Goal: Information Seeking & Learning: Find specific fact

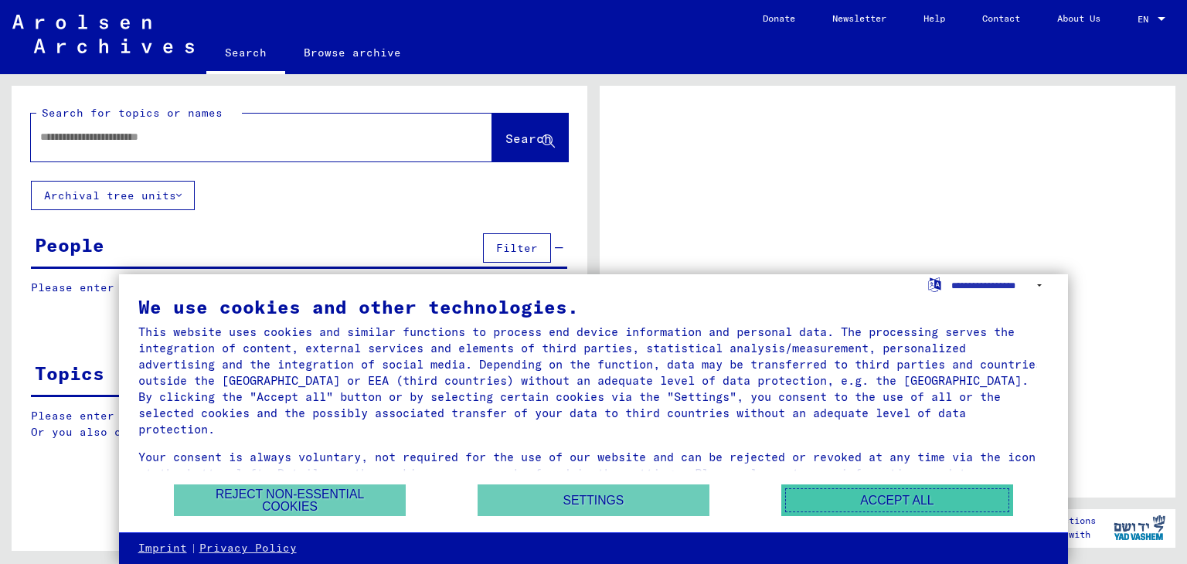
click at [922, 502] on button "Accept all" at bounding box center [898, 501] width 232 height 32
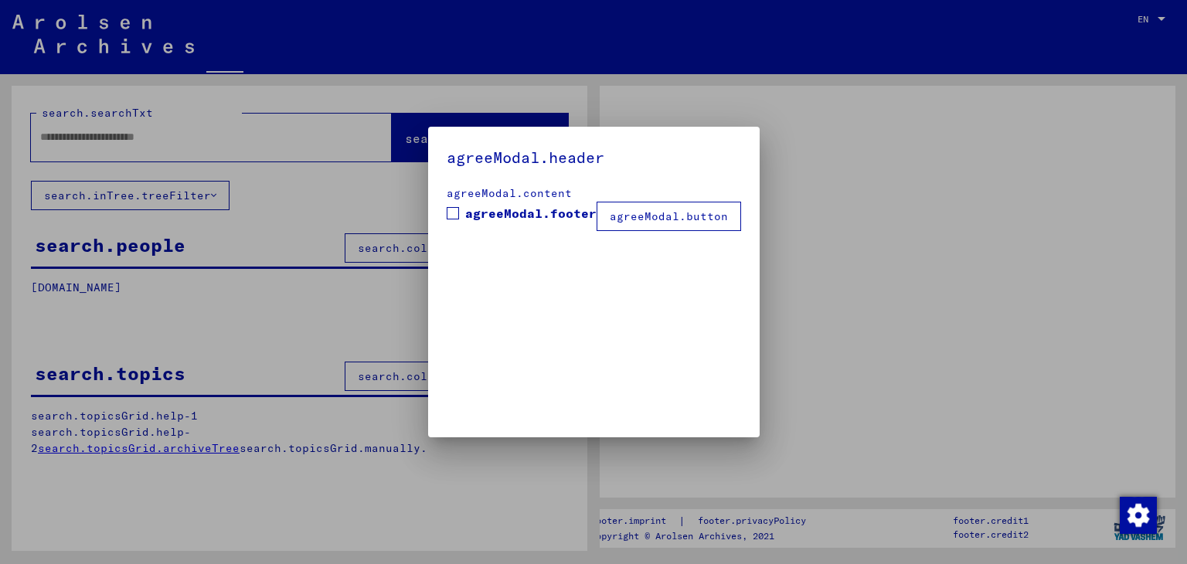
click at [428, 138] on mat-dialog-container "agreeModal.header agreeModal.content agreeModal.footer agreeModal.button" at bounding box center [594, 282] width 332 height 311
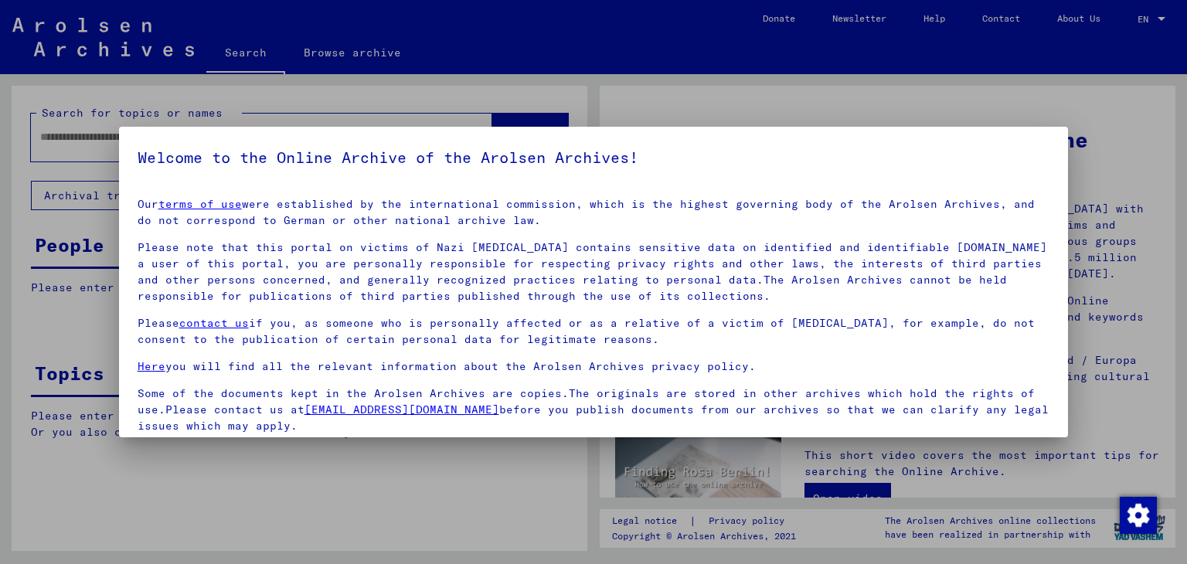
scroll to position [119, 0]
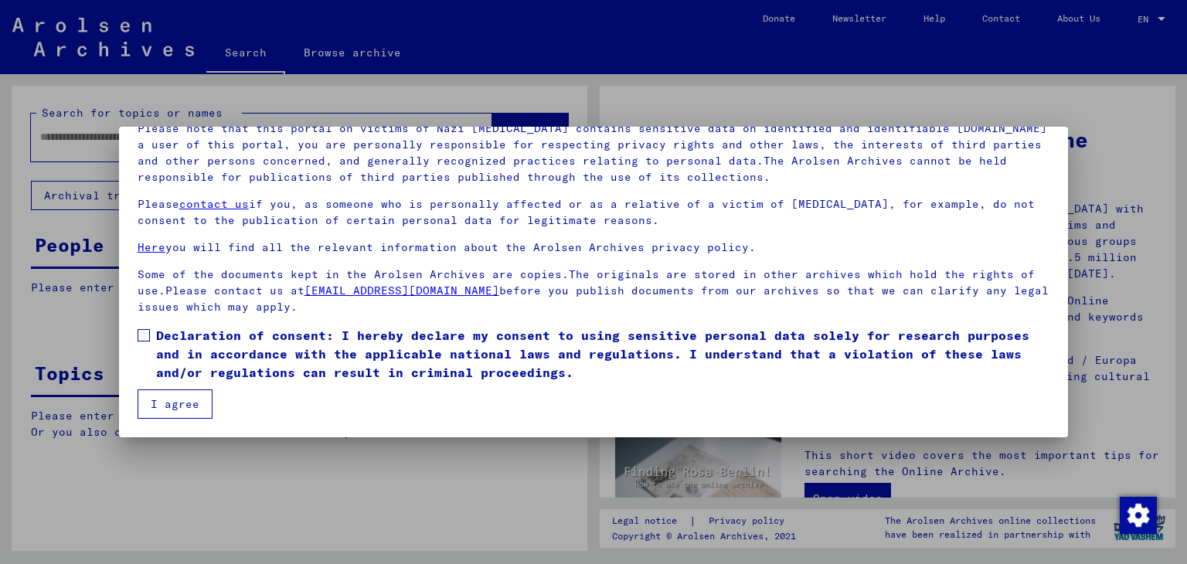
click at [185, 356] on span "Declaration of consent: I hereby declare my consent to using sensitive personal…" at bounding box center [603, 354] width 894 height 56
click at [186, 409] on button "I agree" at bounding box center [175, 404] width 75 height 29
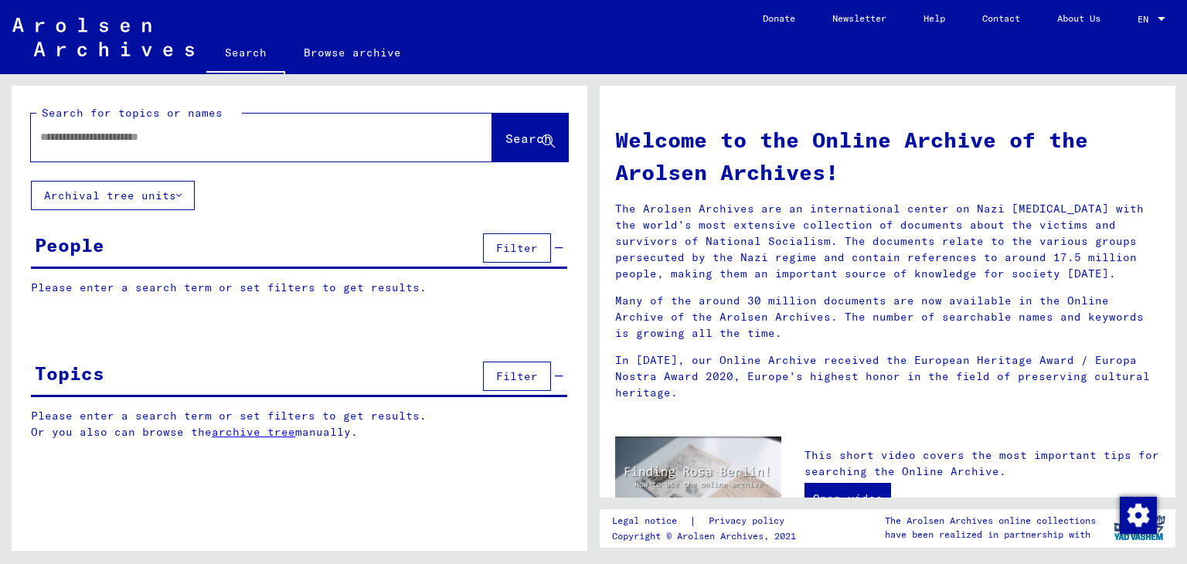
click at [309, 138] on input "text" at bounding box center [243, 137] width 406 height 16
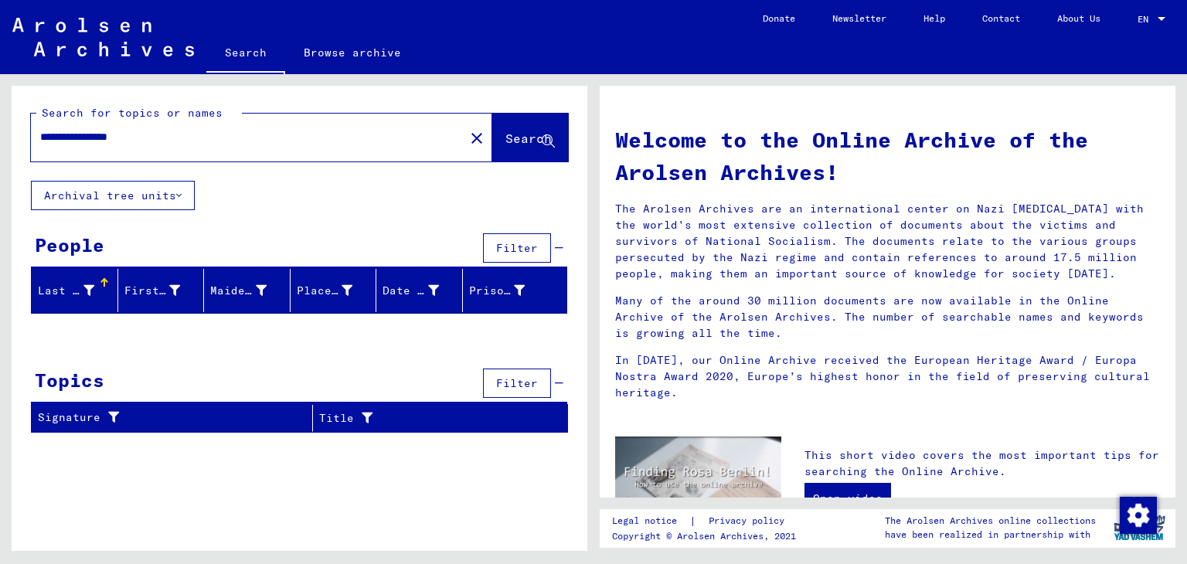
click at [113, 137] on input "**********" at bounding box center [243, 137] width 406 height 16
type input "*******"
click at [526, 116] on button "Search" at bounding box center [530, 138] width 76 height 48
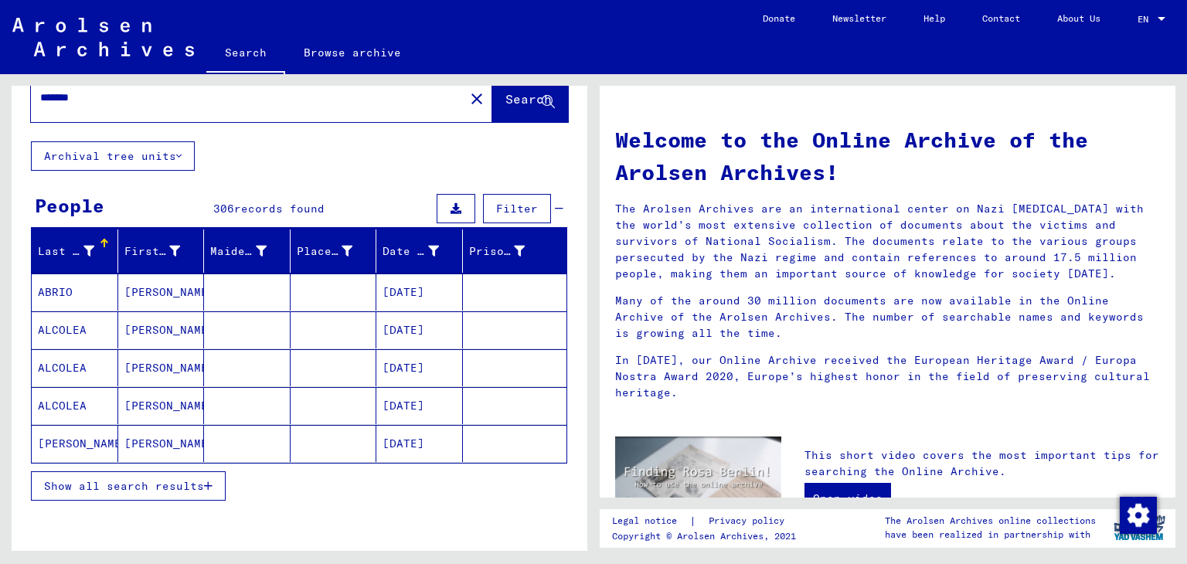
scroll to position [53, 0]
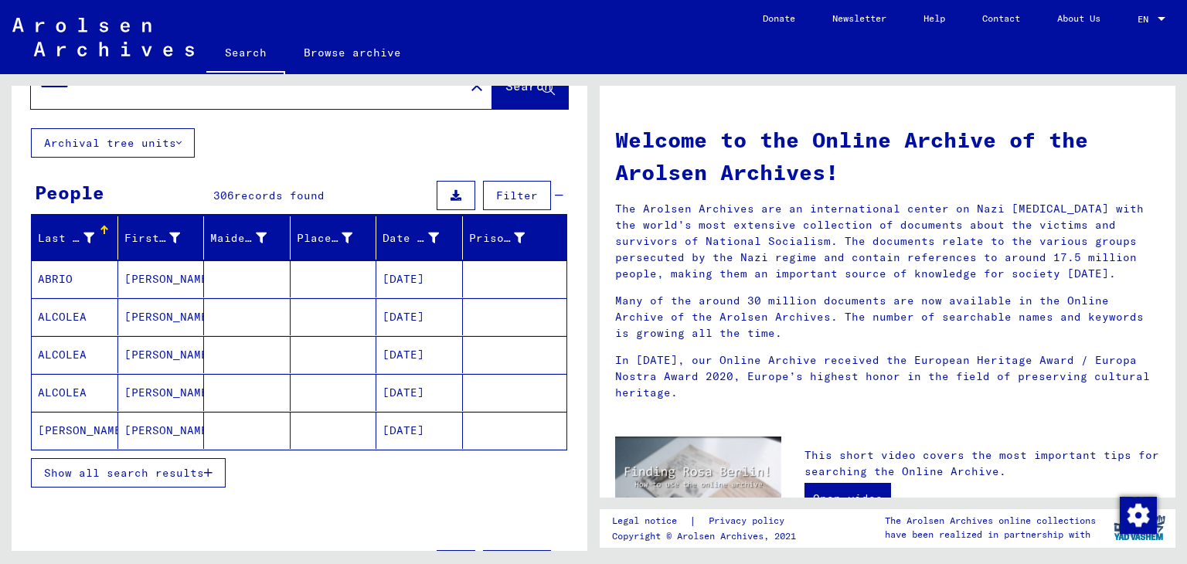
click at [210, 477] on button "Show all search results" at bounding box center [128, 472] width 195 height 29
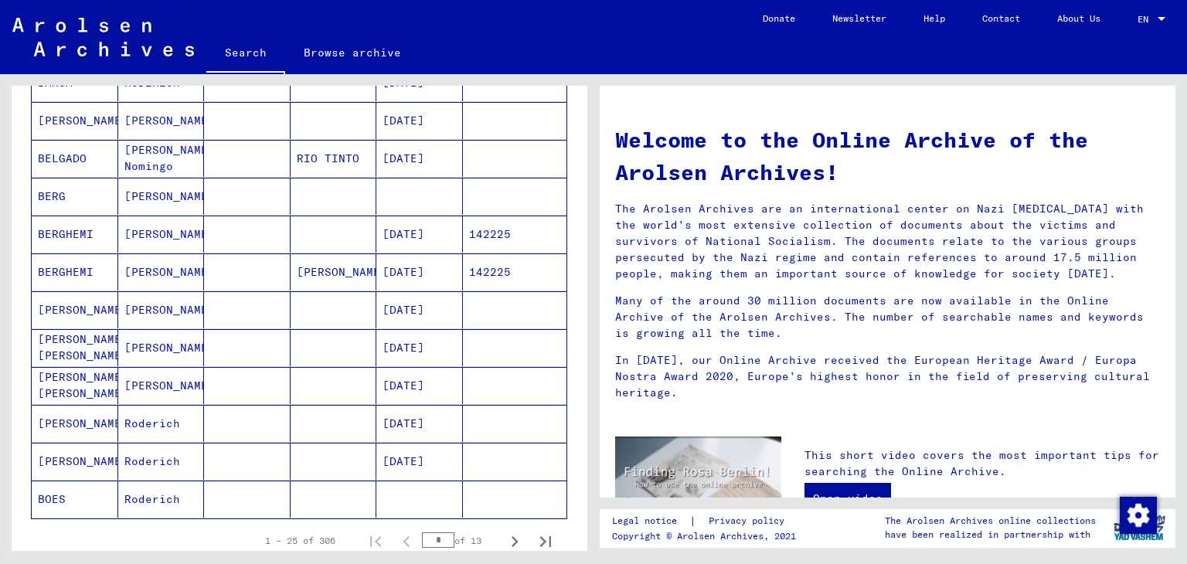
scroll to position [809, 0]
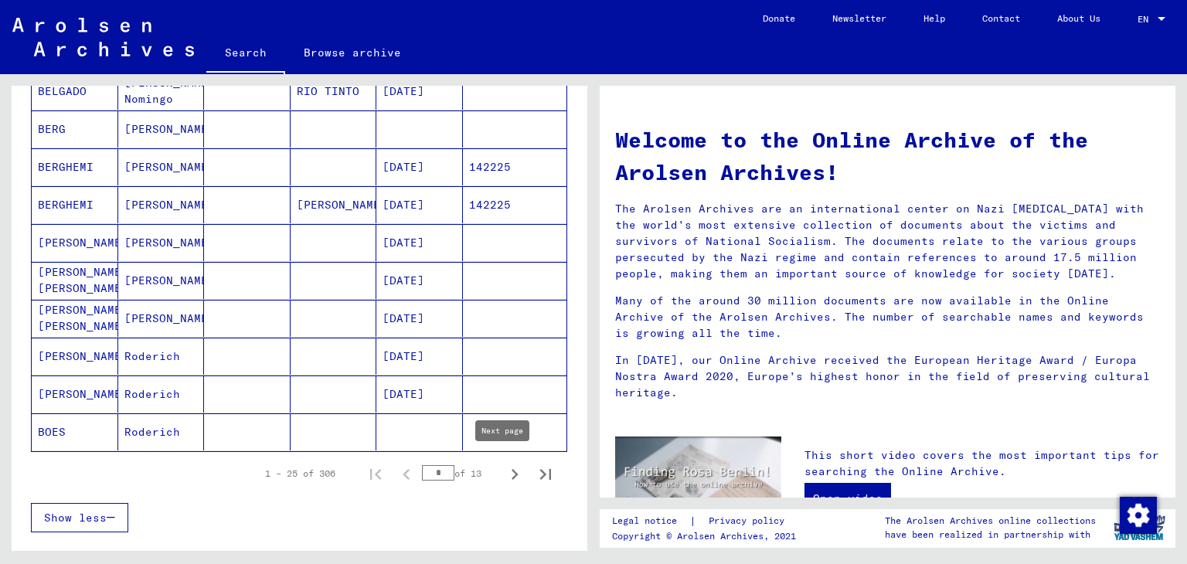
click at [512, 472] on icon "Next page" at bounding box center [515, 474] width 7 height 11
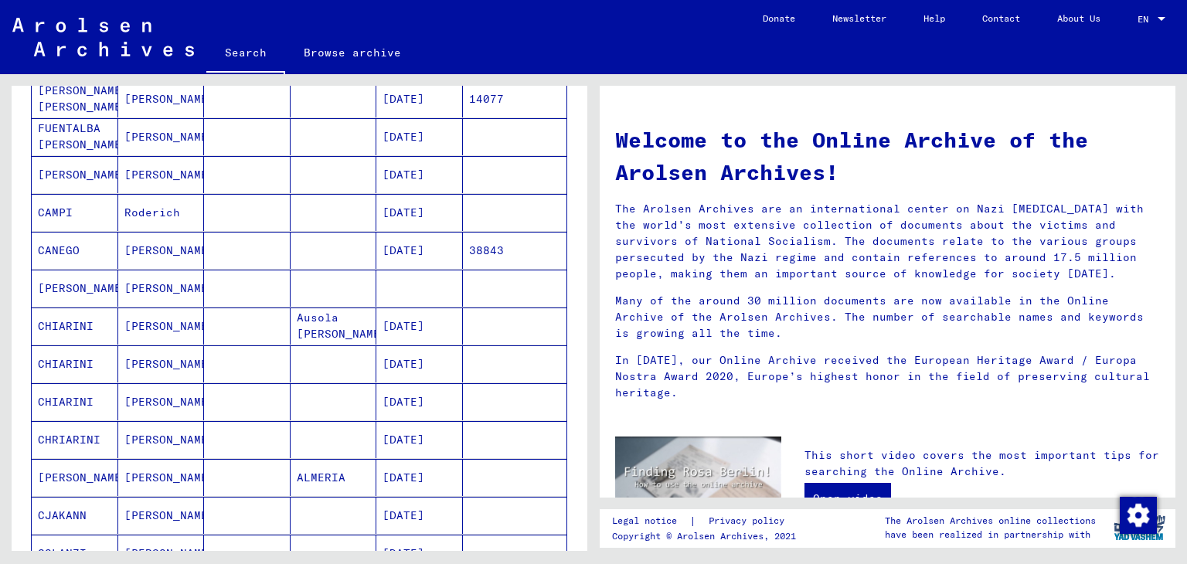
scroll to position [809, 0]
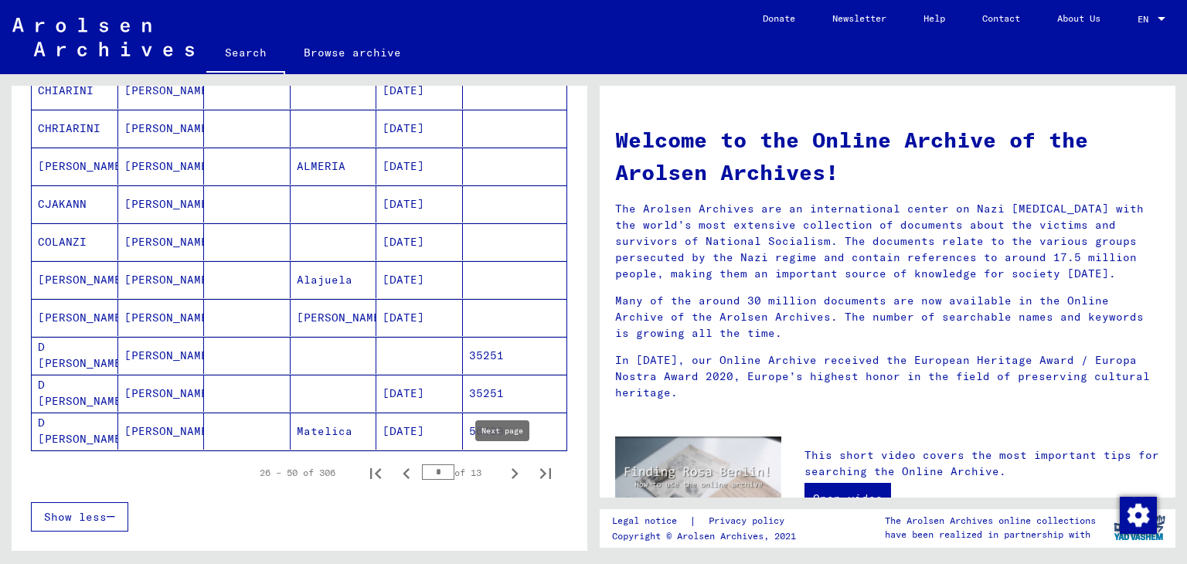
click at [504, 472] on icon "Next page" at bounding box center [515, 474] width 22 height 22
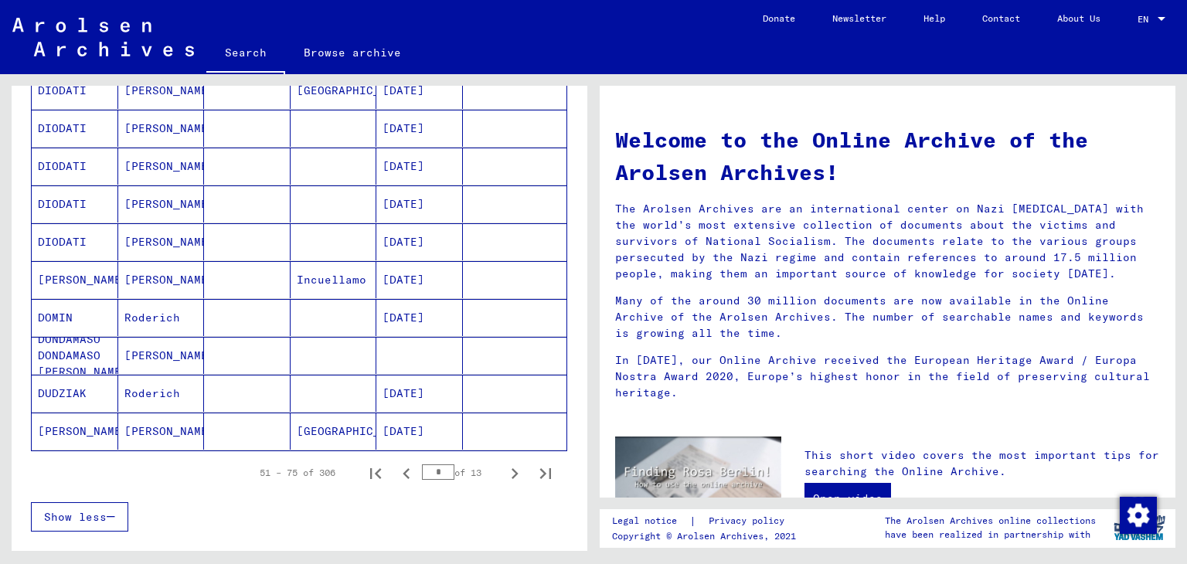
click at [319, 274] on mat-cell "Incuellamo" at bounding box center [334, 279] width 87 height 37
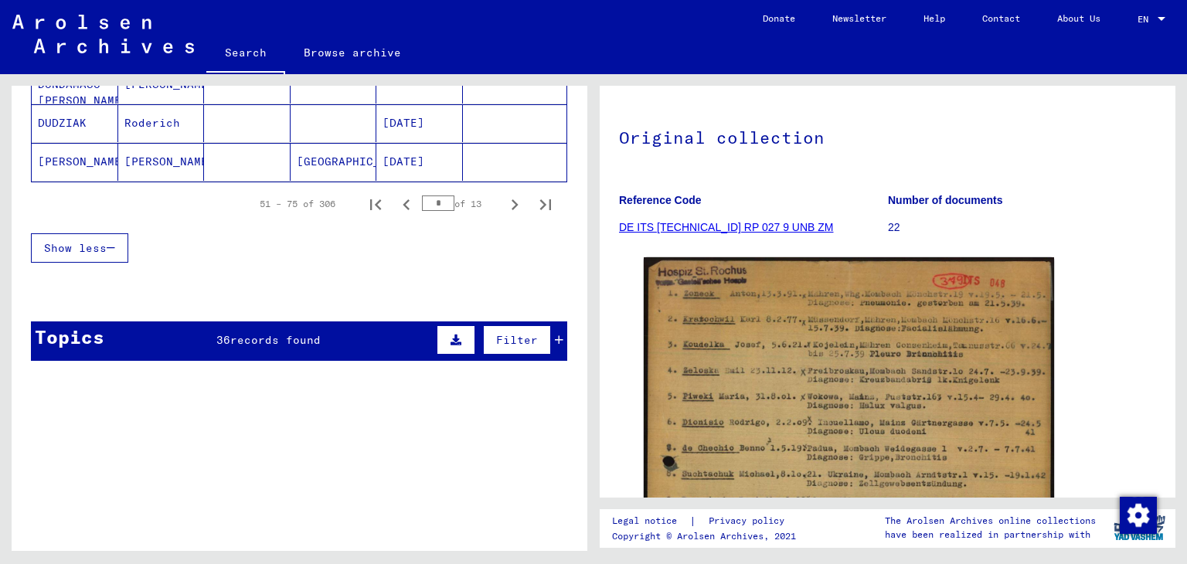
scroll to position [1097, 0]
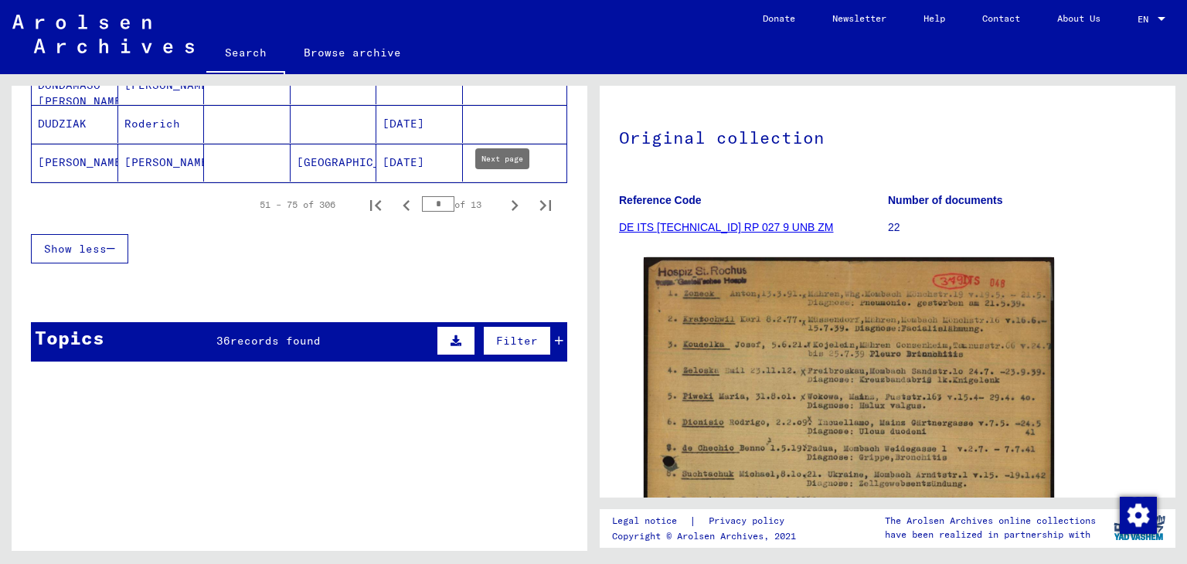
click at [504, 199] on icon "Next page" at bounding box center [515, 206] width 22 height 22
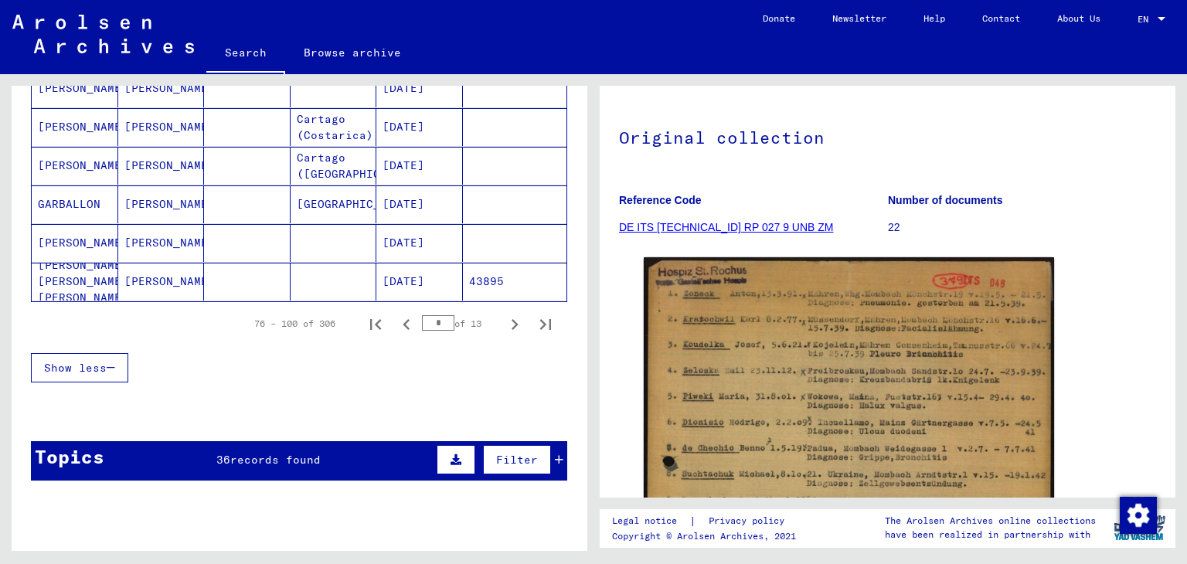
scroll to position [1048, 0]
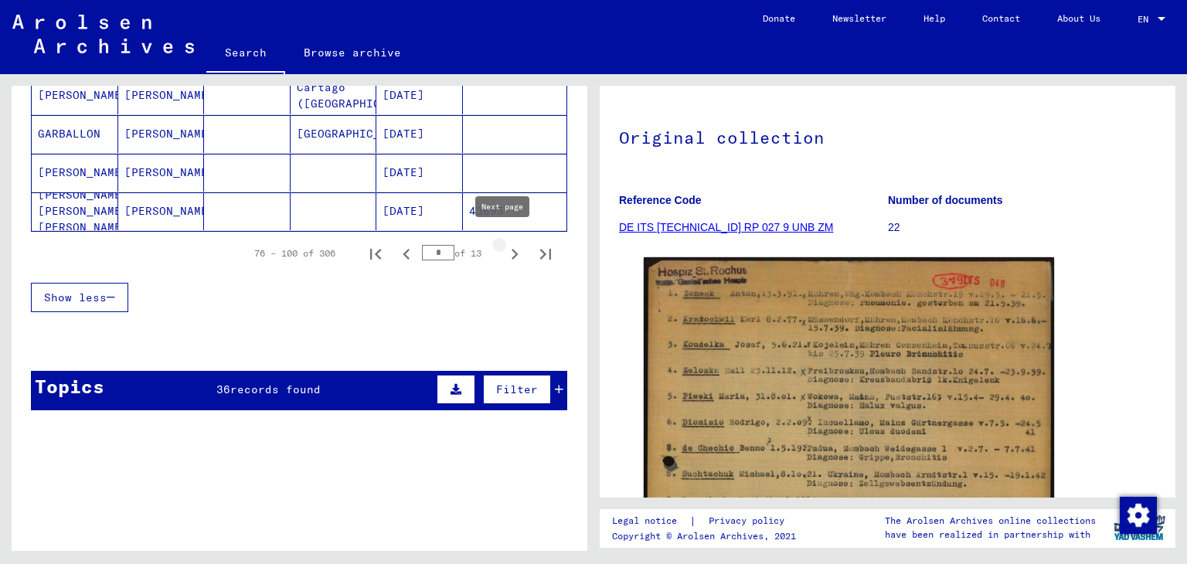
click at [504, 251] on icon "Next page" at bounding box center [515, 255] width 22 height 22
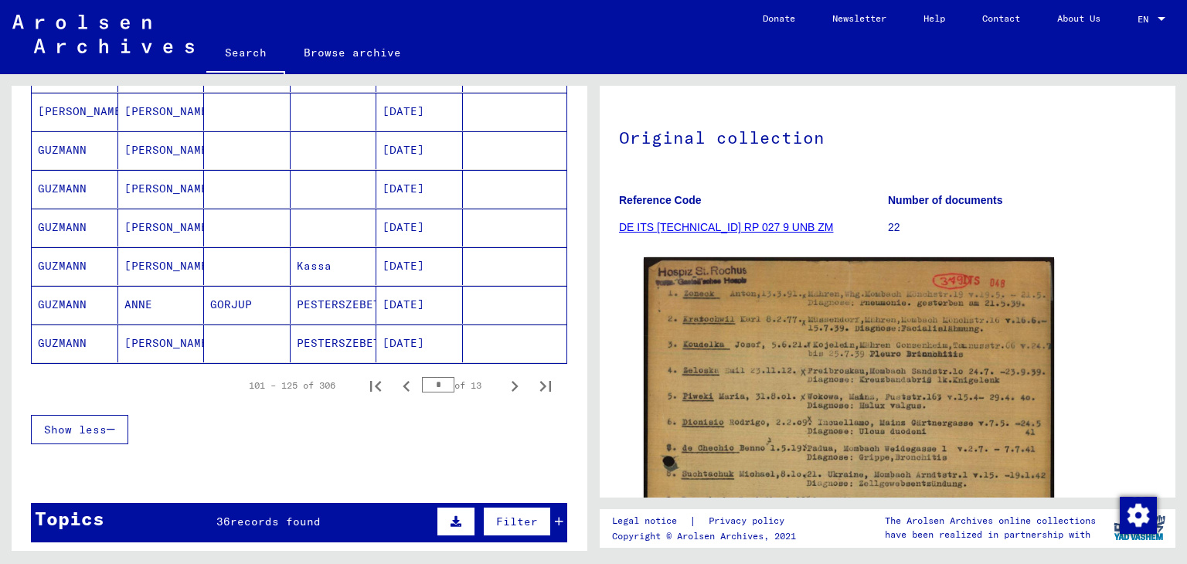
scroll to position [915, 0]
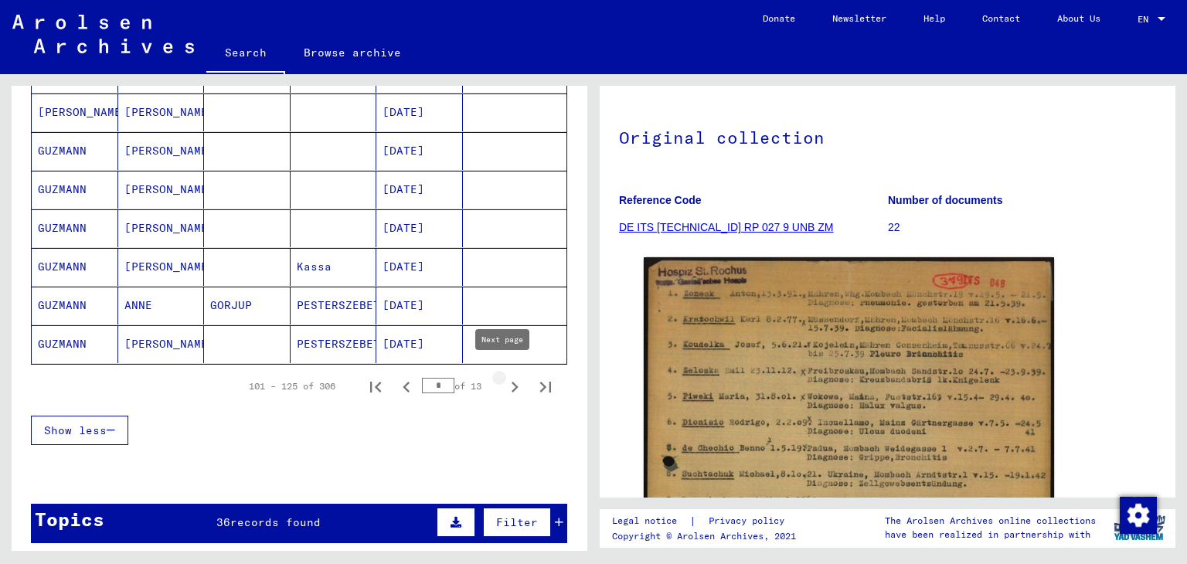
click at [504, 377] on icon "Next page" at bounding box center [515, 388] width 22 height 22
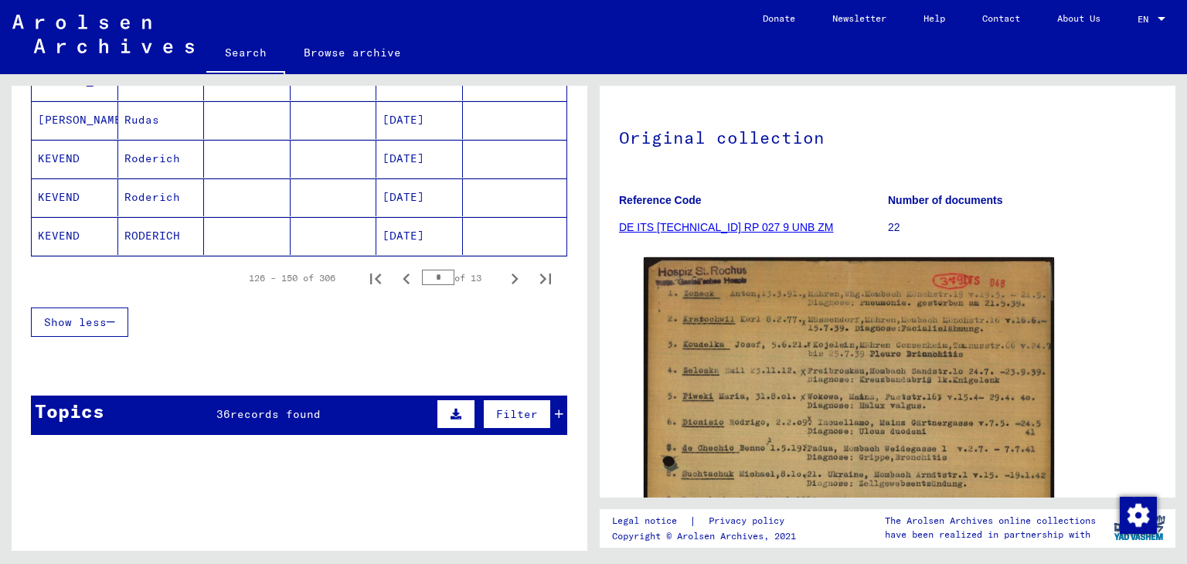
scroll to position [1024, 0]
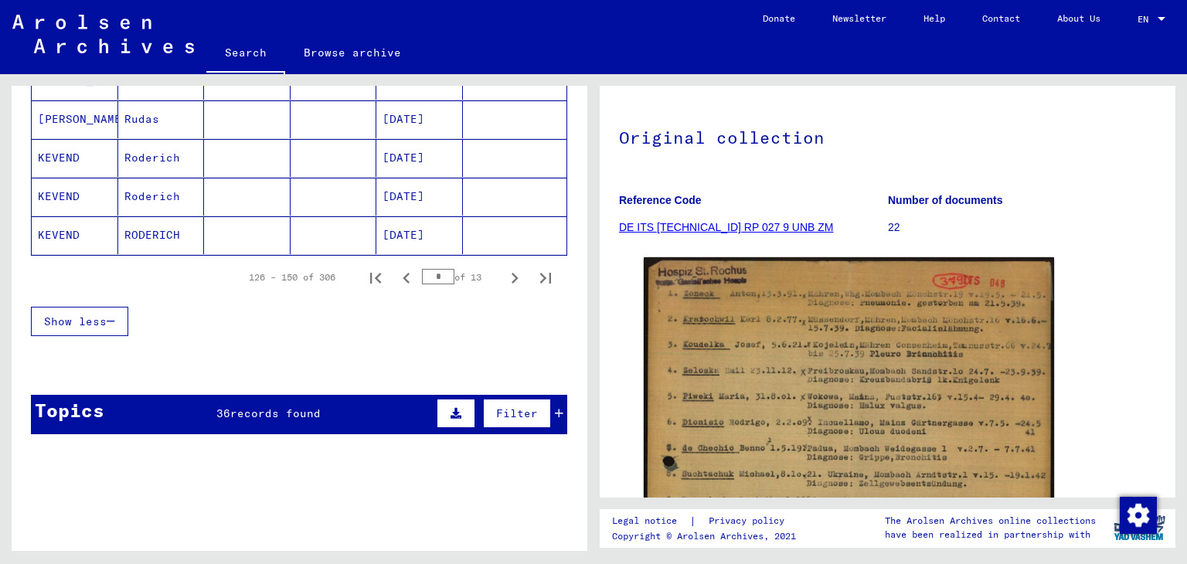
click at [504, 276] on icon "Next page" at bounding box center [515, 278] width 22 height 22
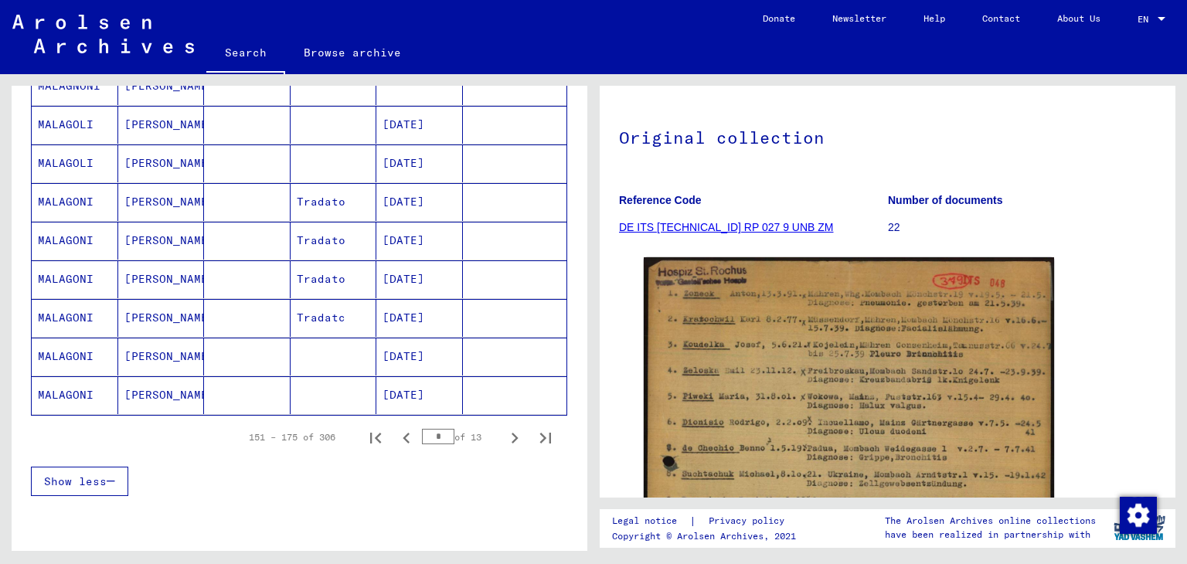
scroll to position [865, 0]
click at [504, 430] on icon "Next page" at bounding box center [515, 438] width 22 height 22
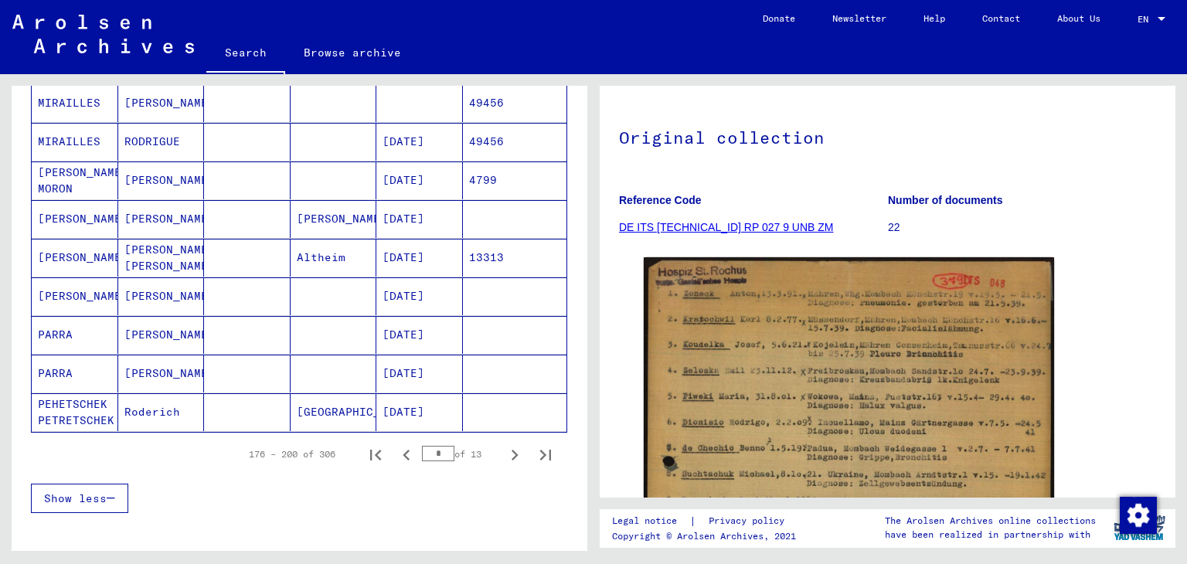
scroll to position [847, 0]
click at [492, 297] on mat-cell at bounding box center [515, 297] width 104 height 38
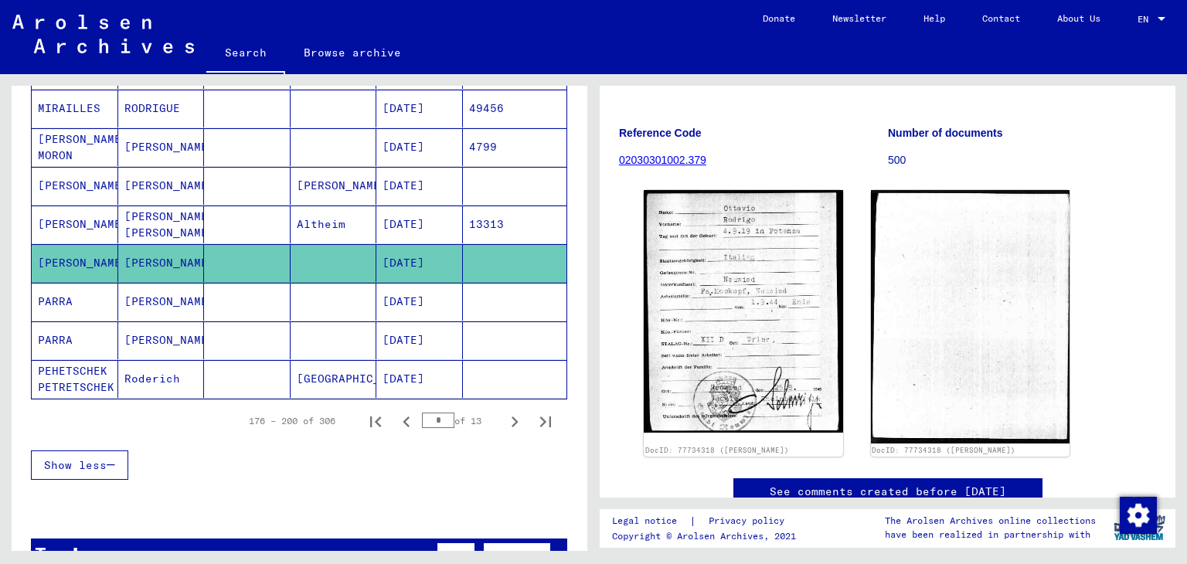
scroll to position [888, 0]
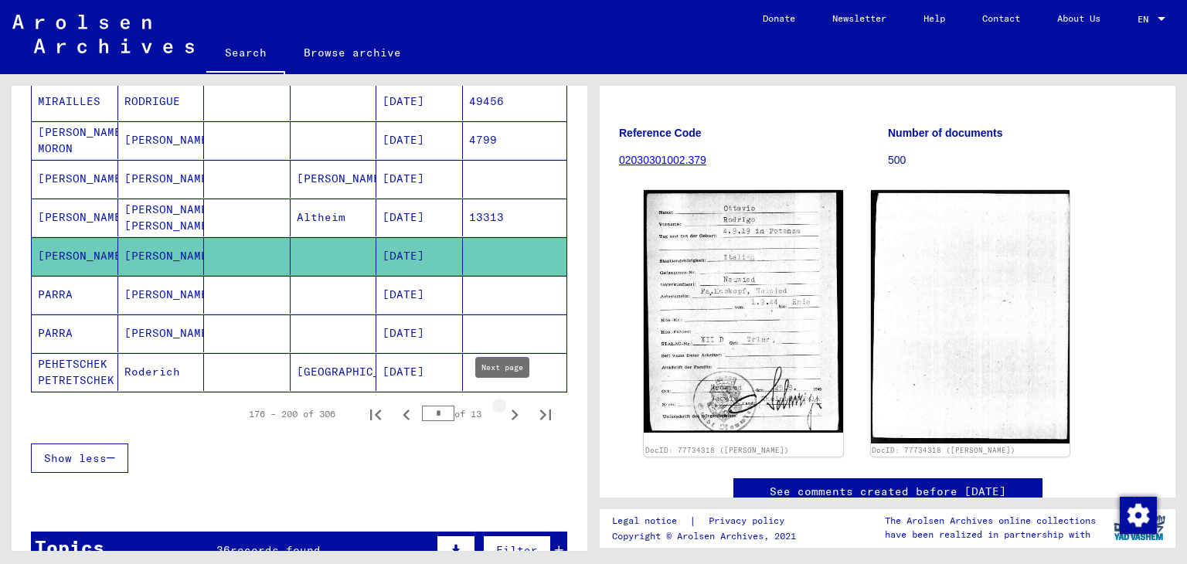
click at [507, 412] on icon "Next page" at bounding box center [515, 415] width 22 height 22
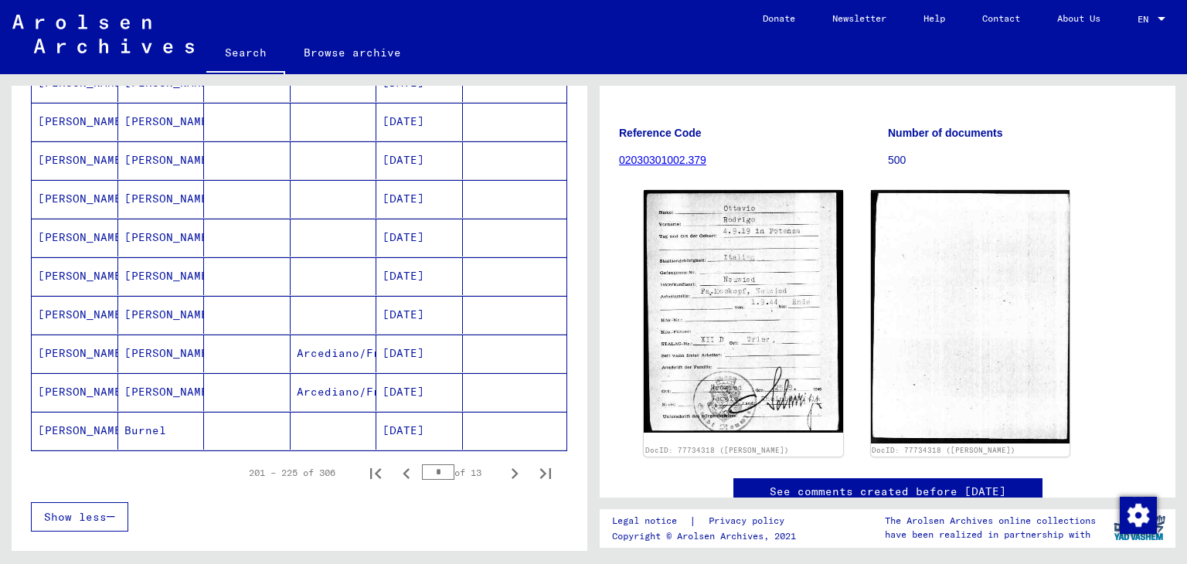
scroll to position [825, 0]
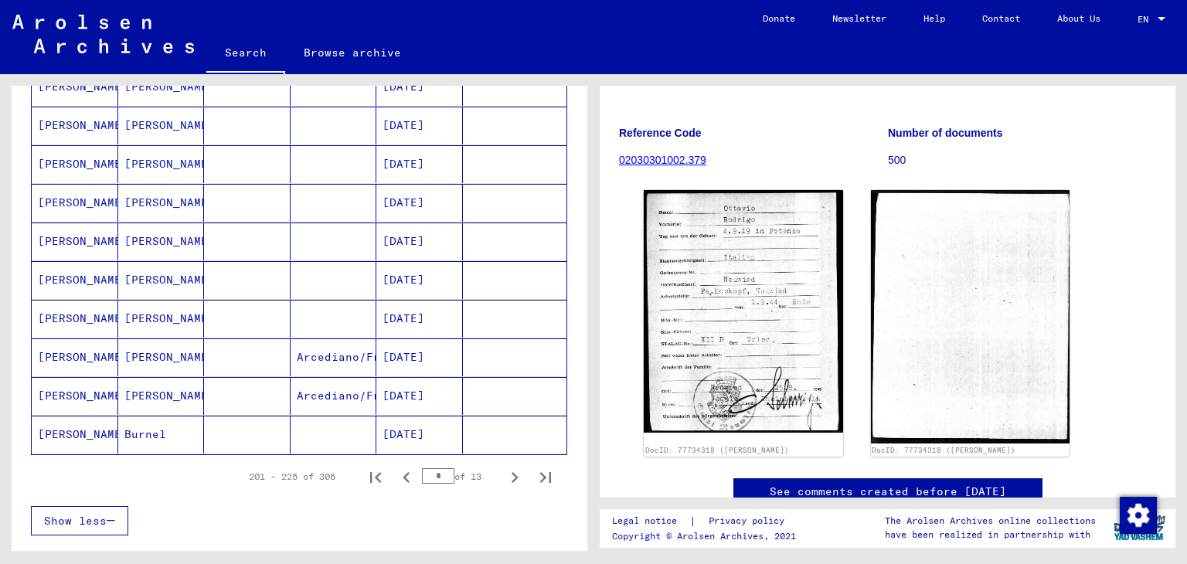
click at [179, 236] on mat-cell "[PERSON_NAME]" at bounding box center [161, 242] width 87 height 38
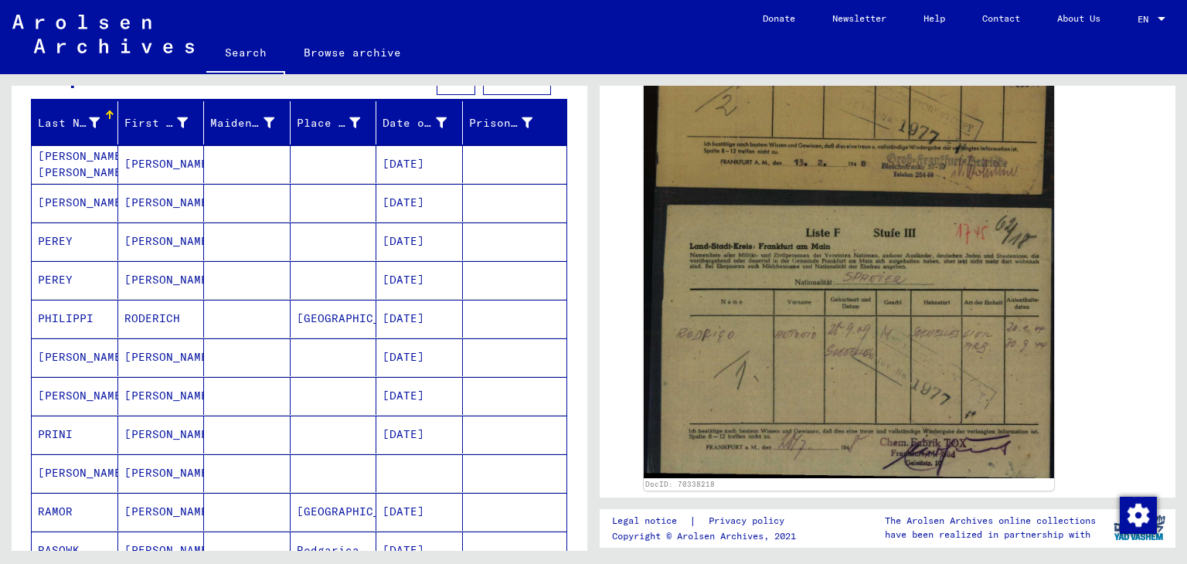
scroll to position [164, 0]
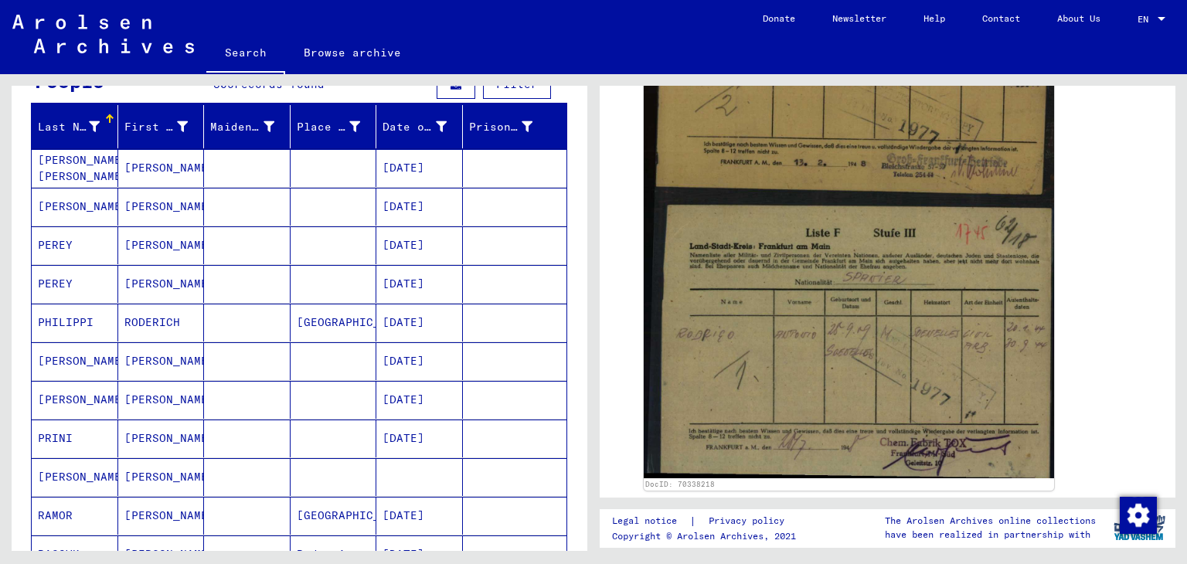
click at [291, 366] on mat-cell at bounding box center [334, 361] width 87 height 38
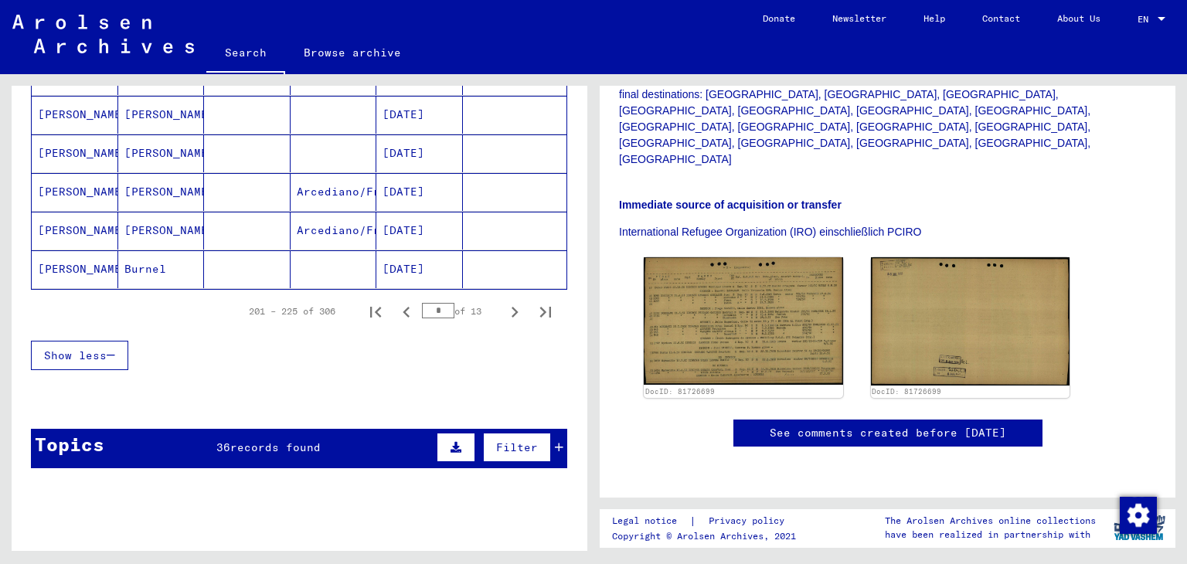
scroll to position [990, 0]
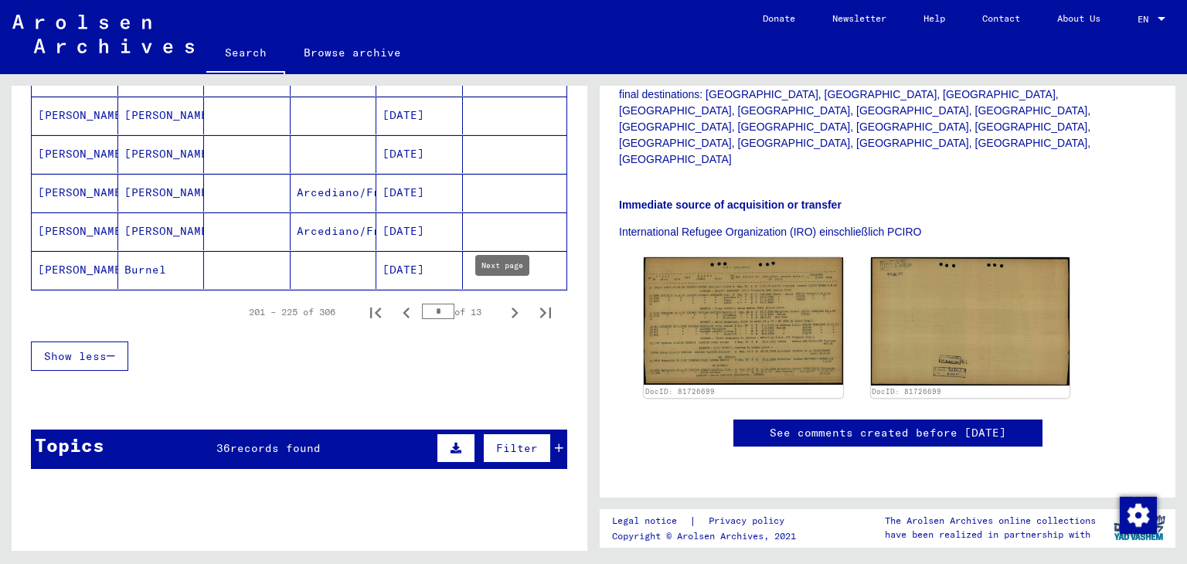
click at [504, 310] on icon "Next page" at bounding box center [515, 313] width 22 height 22
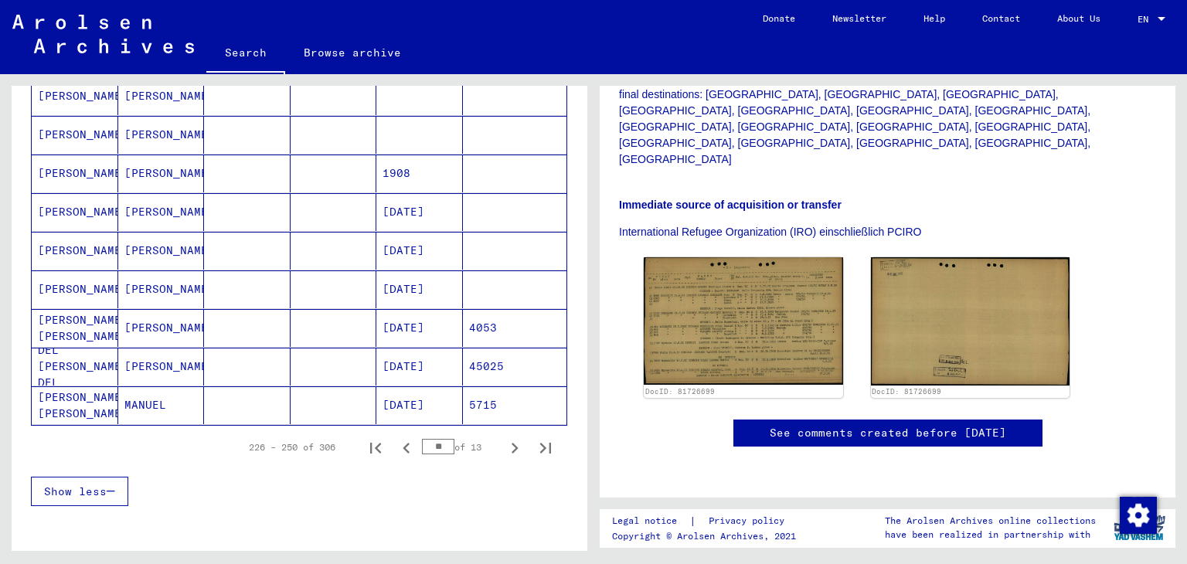
scroll to position [850, 0]
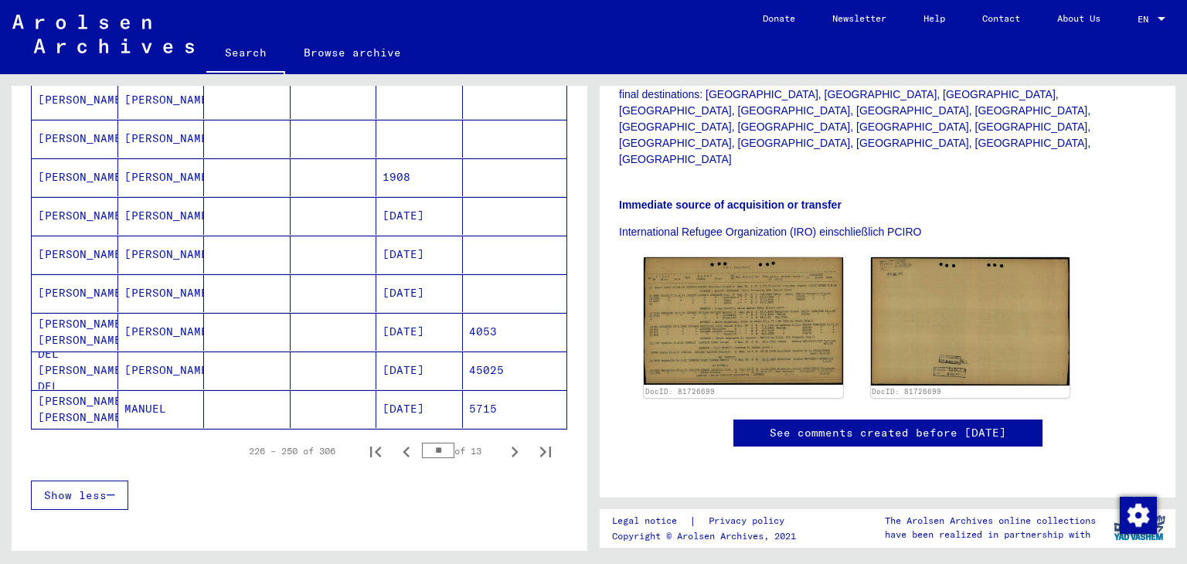
click at [266, 283] on mat-cell at bounding box center [247, 293] width 87 height 38
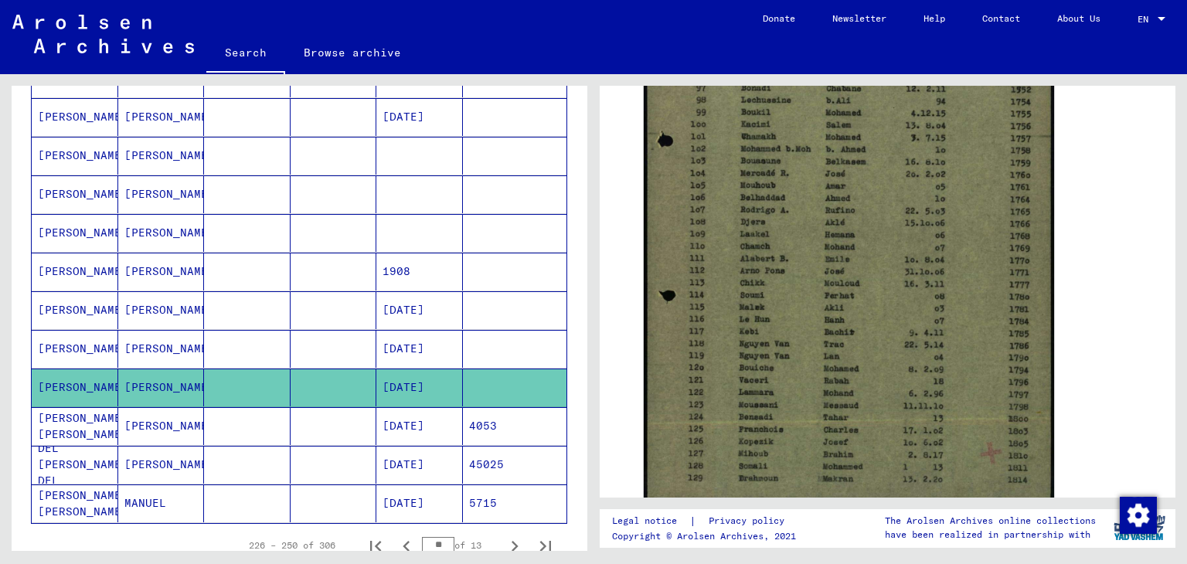
scroll to position [908, 0]
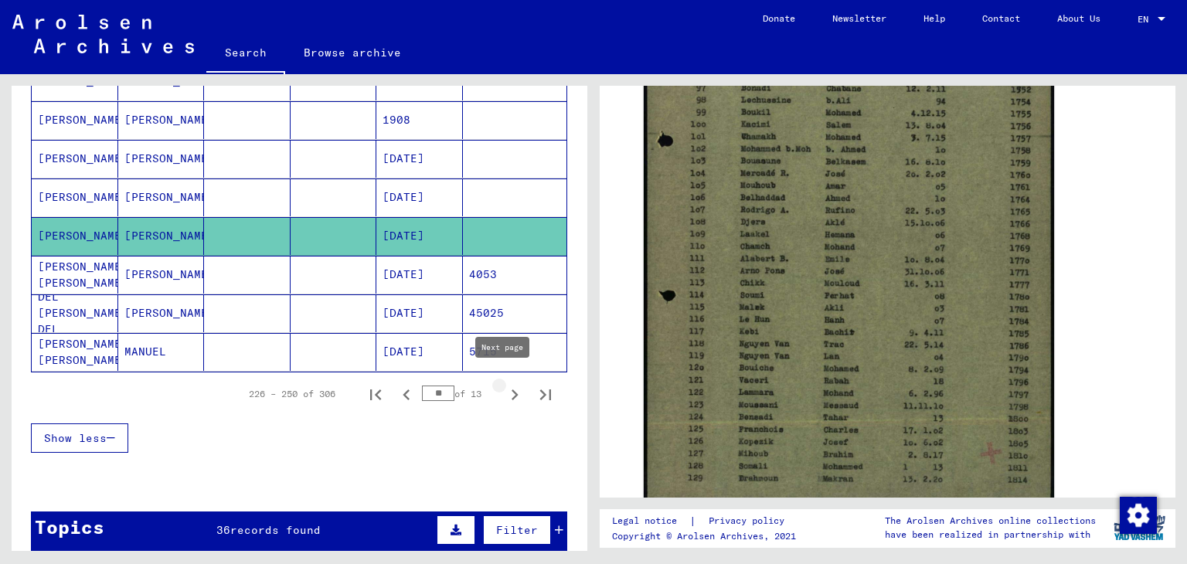
click at [506, 387] on icon "Next page" at bounding box center [515, 395] width 22 height 22
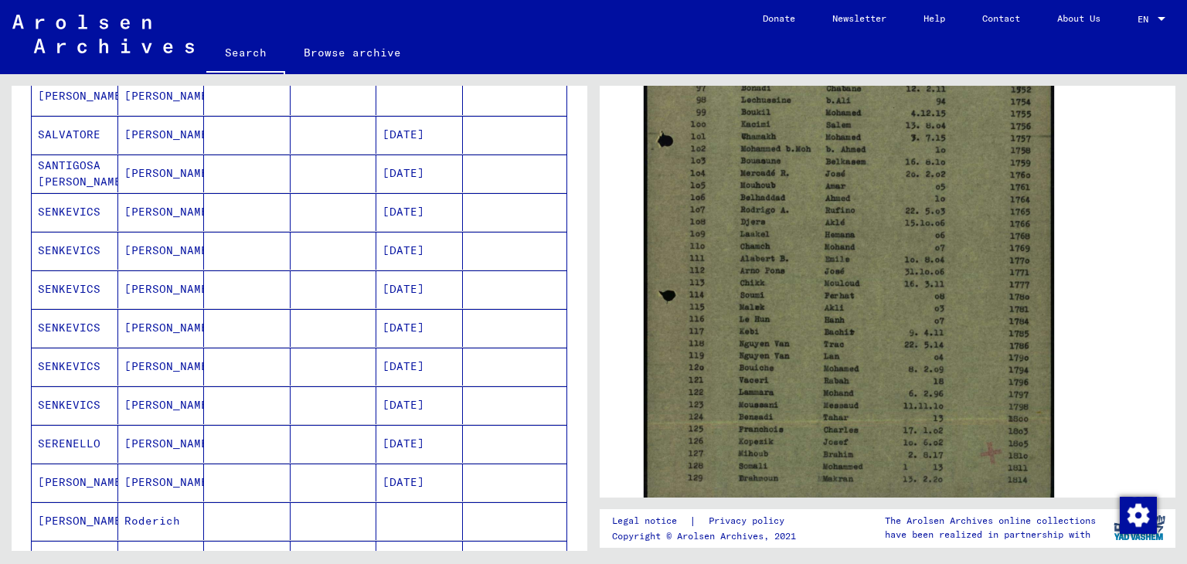
scroll to position [434, 0]
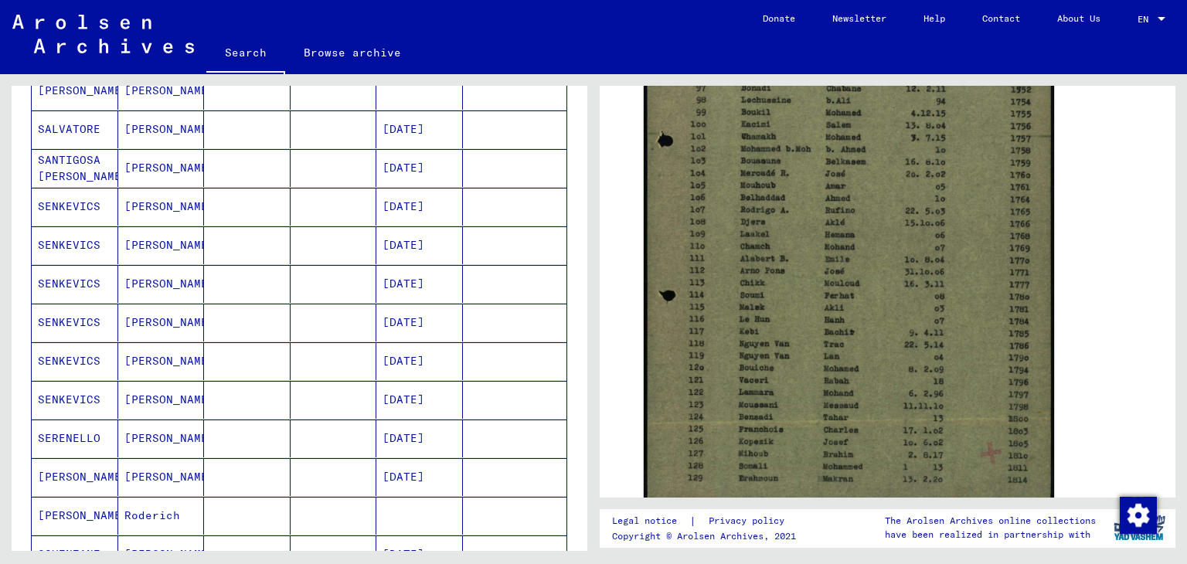
click at [291, 472] on mat-cell at bounding box center [334, 477] width 87 height 38
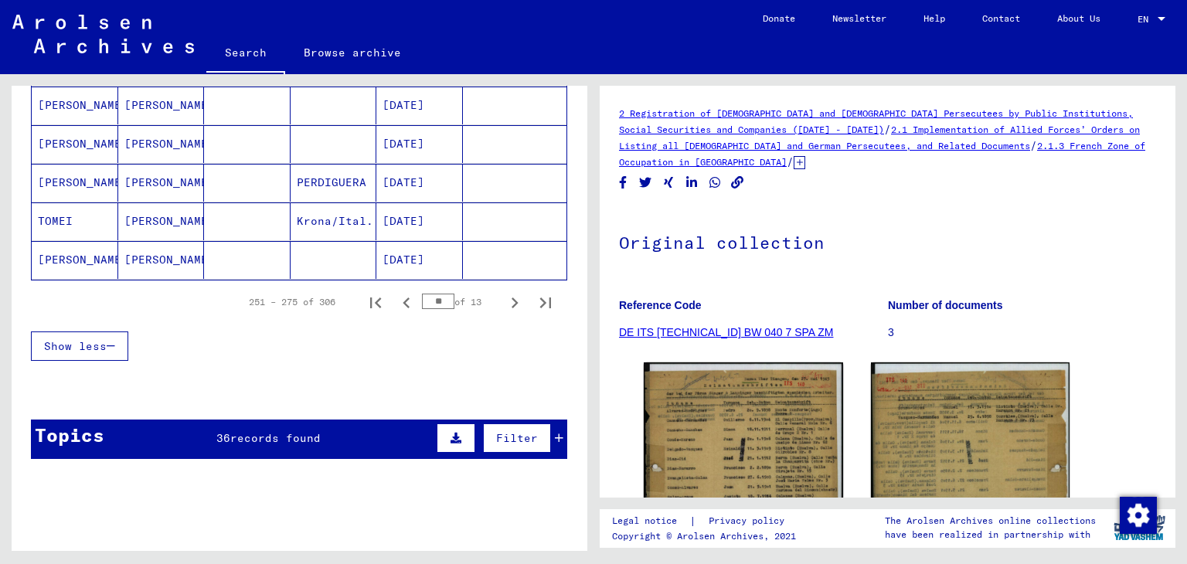
scroll to position [1126, 0]
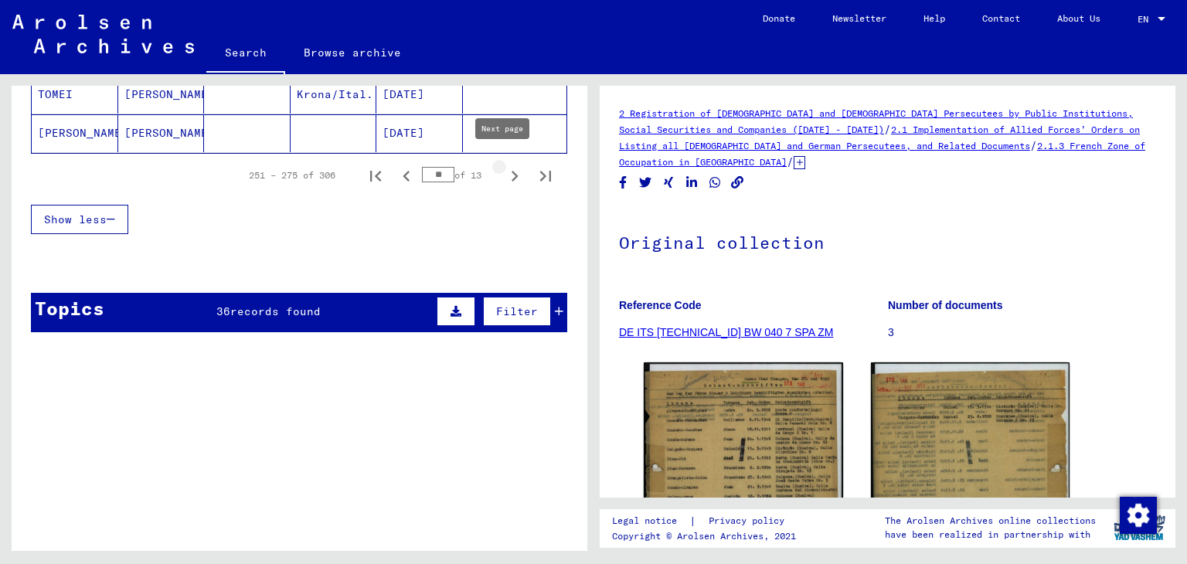
click at [504, 167] on icon "Next page" at bounding box center [515, 176] width 22 height 22
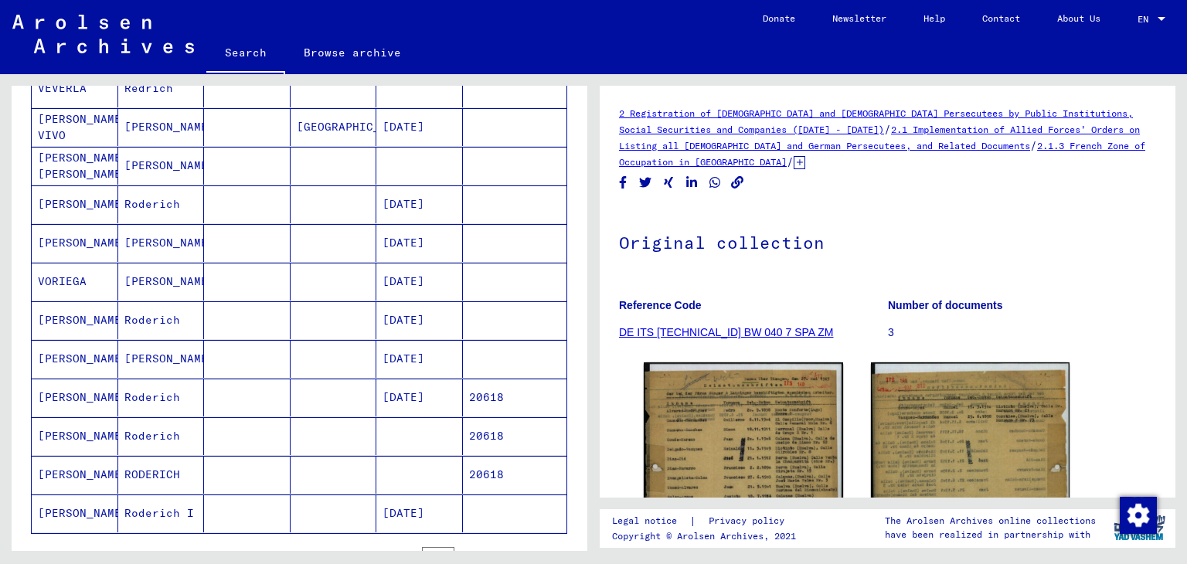
scroll to position [884, 0]
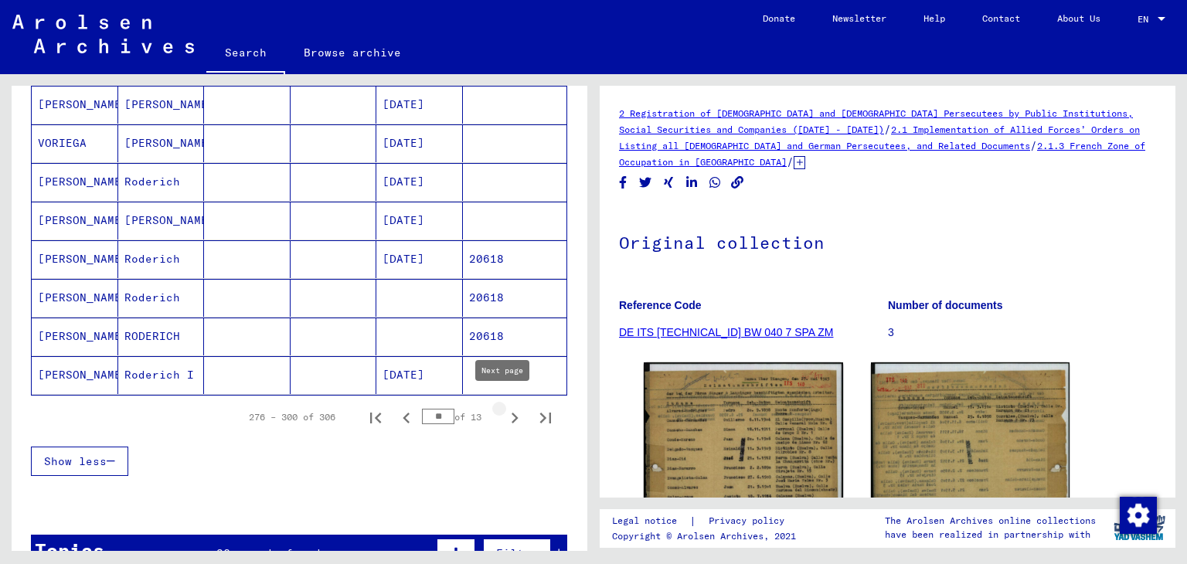
click at [504, 409] on icon "Next page" at bounding box center [515, 418] width 22 height 22
type input "**"
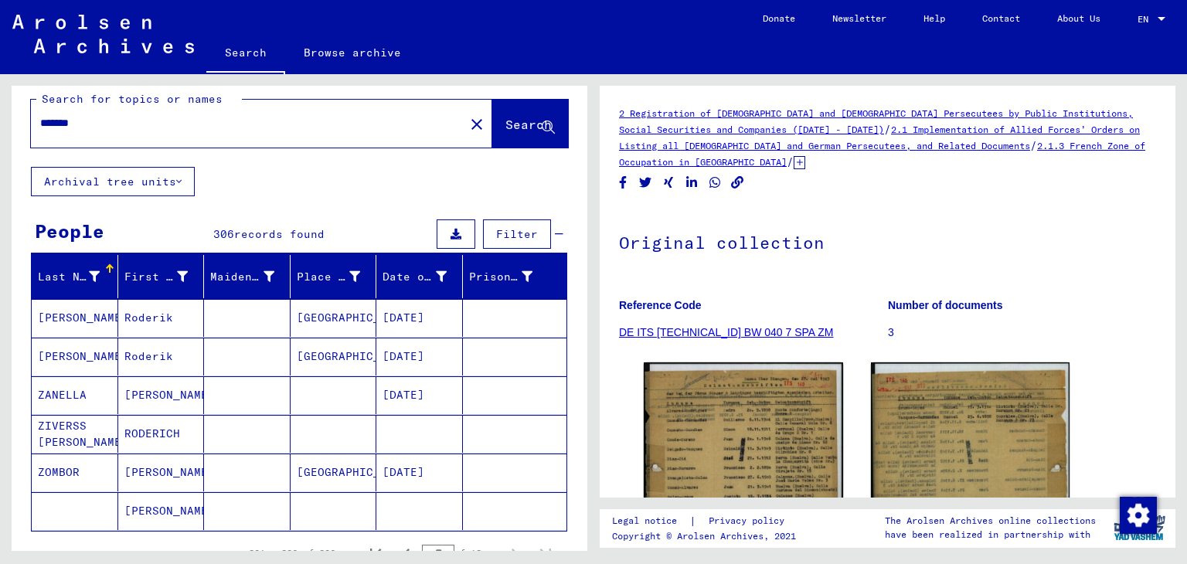
scroll to position [0, 0]
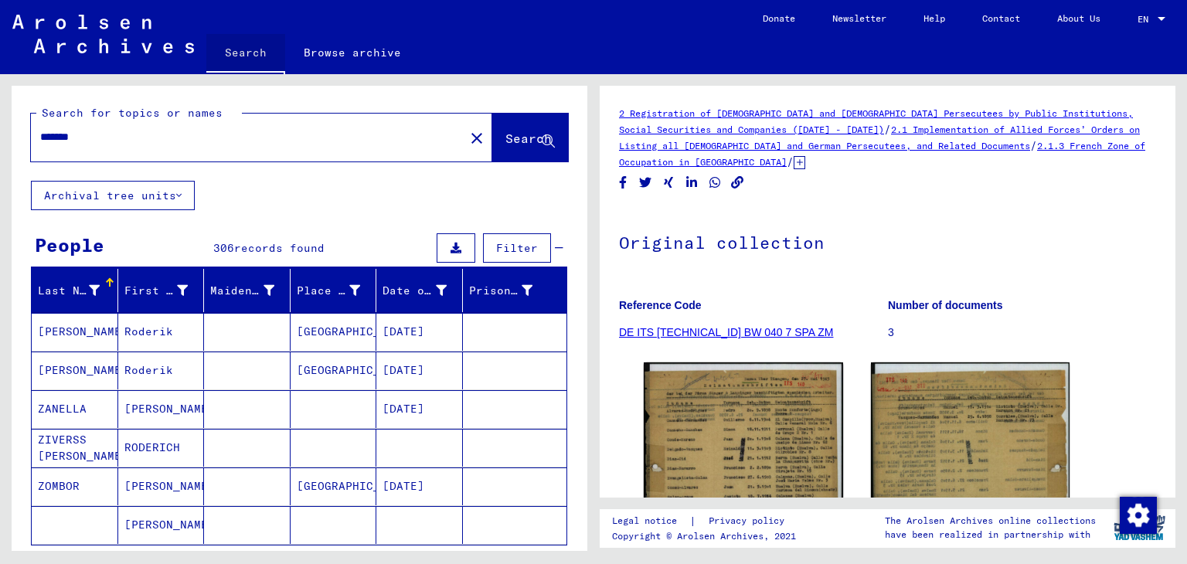
click at [254, 48] on link "Search" at bounding box center [245, 54] width 79 height 40
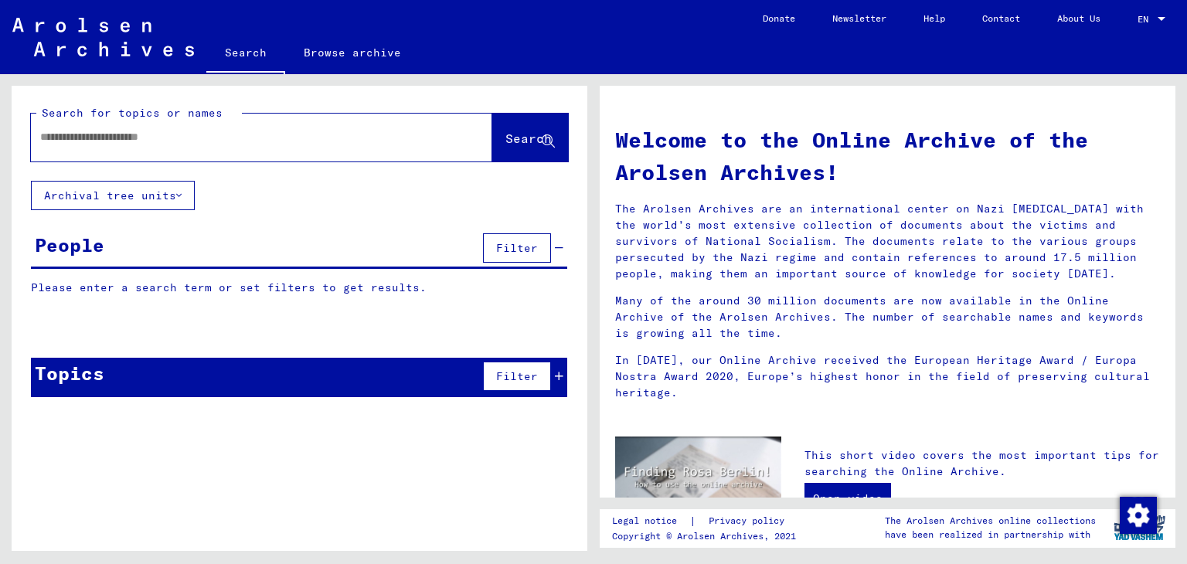
click at [230, 143] on input "text" at bounding box center [243, 137] width 406 height 16
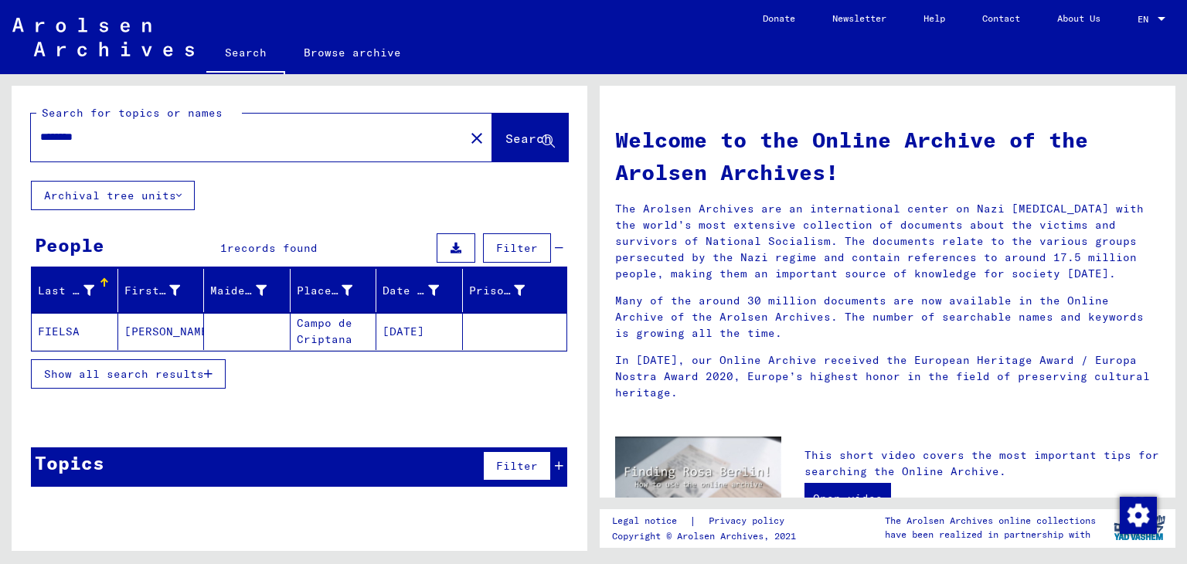
click at [65, 139] on input "********" at bounding box center [243, 137] width 406 height 16
type input "********"
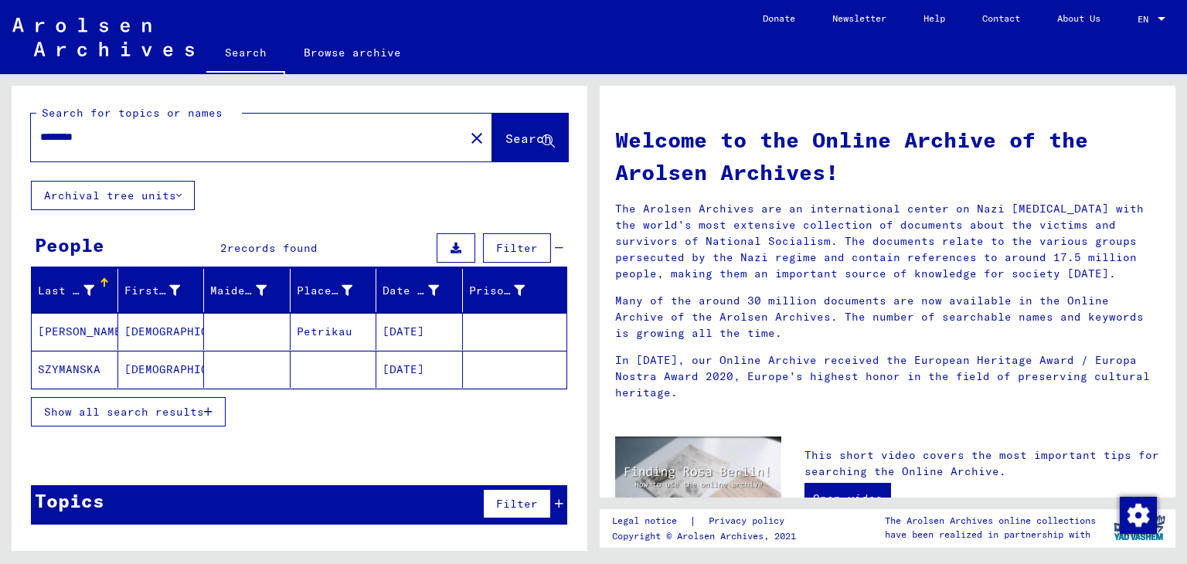
click at [121, 141] on input "********" at bounding box center [243, 137] width 406 height 16
